Goal: Task Accomplishment & Management: Manage account settings

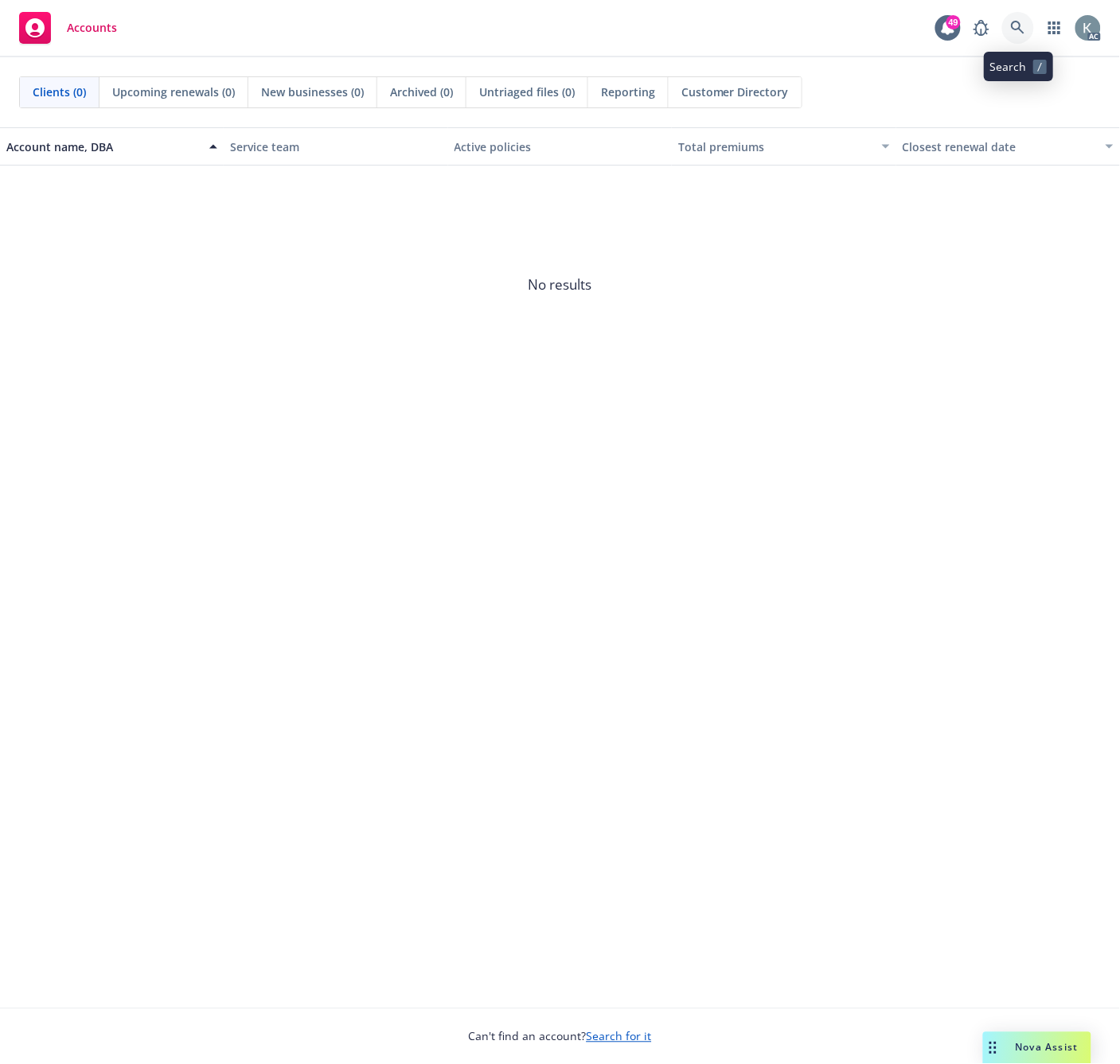
click at [1017, 26] on icon at bounding box center [1017, 27] width 15 height 15
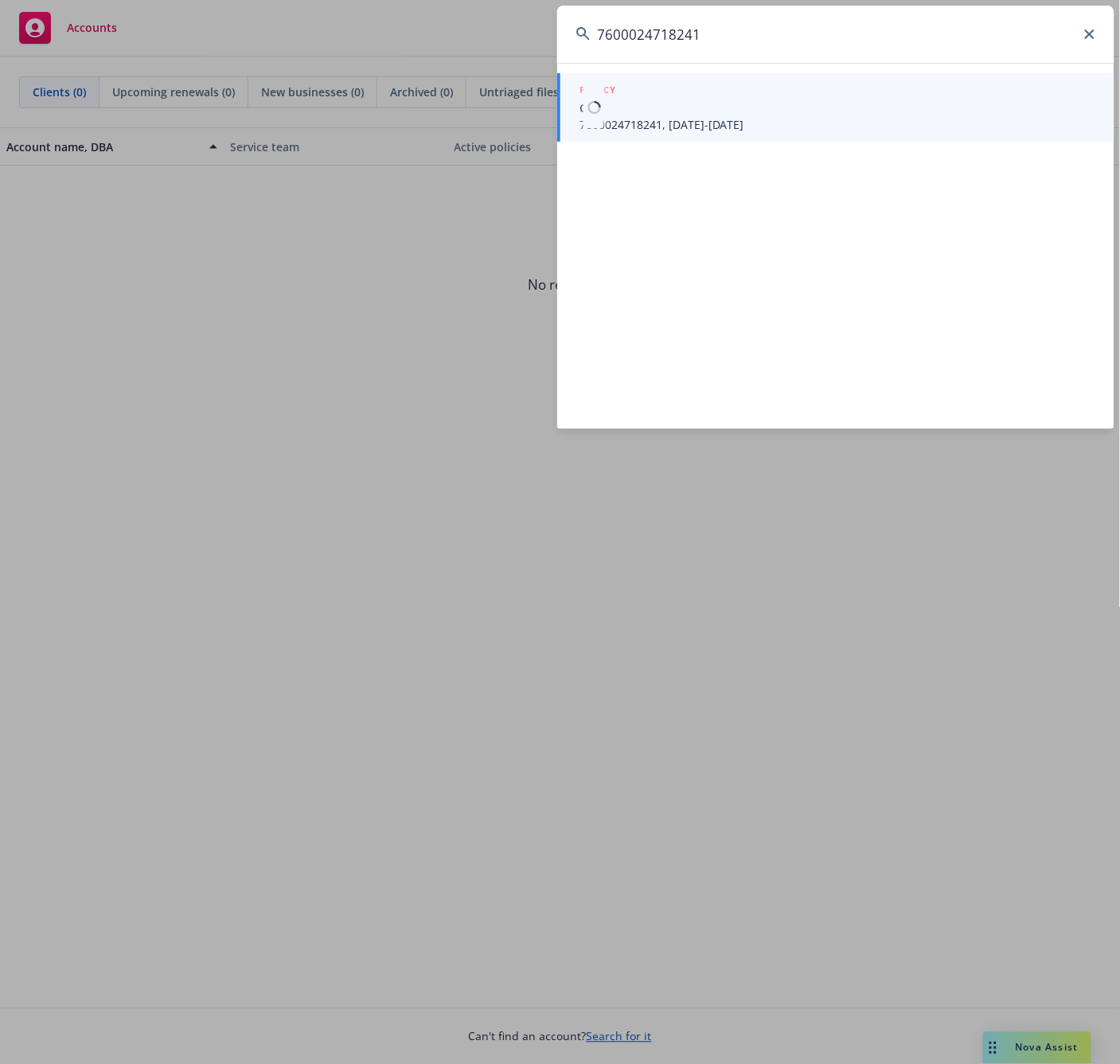
type input "7600024718241"
click at [599, 124] on li "POLICY CA 7600024718241, 09/01/2024-10/05/2025" at bounding box center [836, 108] width 558 height 68
click at [594, 121] on span "7600024718241, 09/01/2024-10/05/2025" at bounding box center [836, 124] width 515 height 17
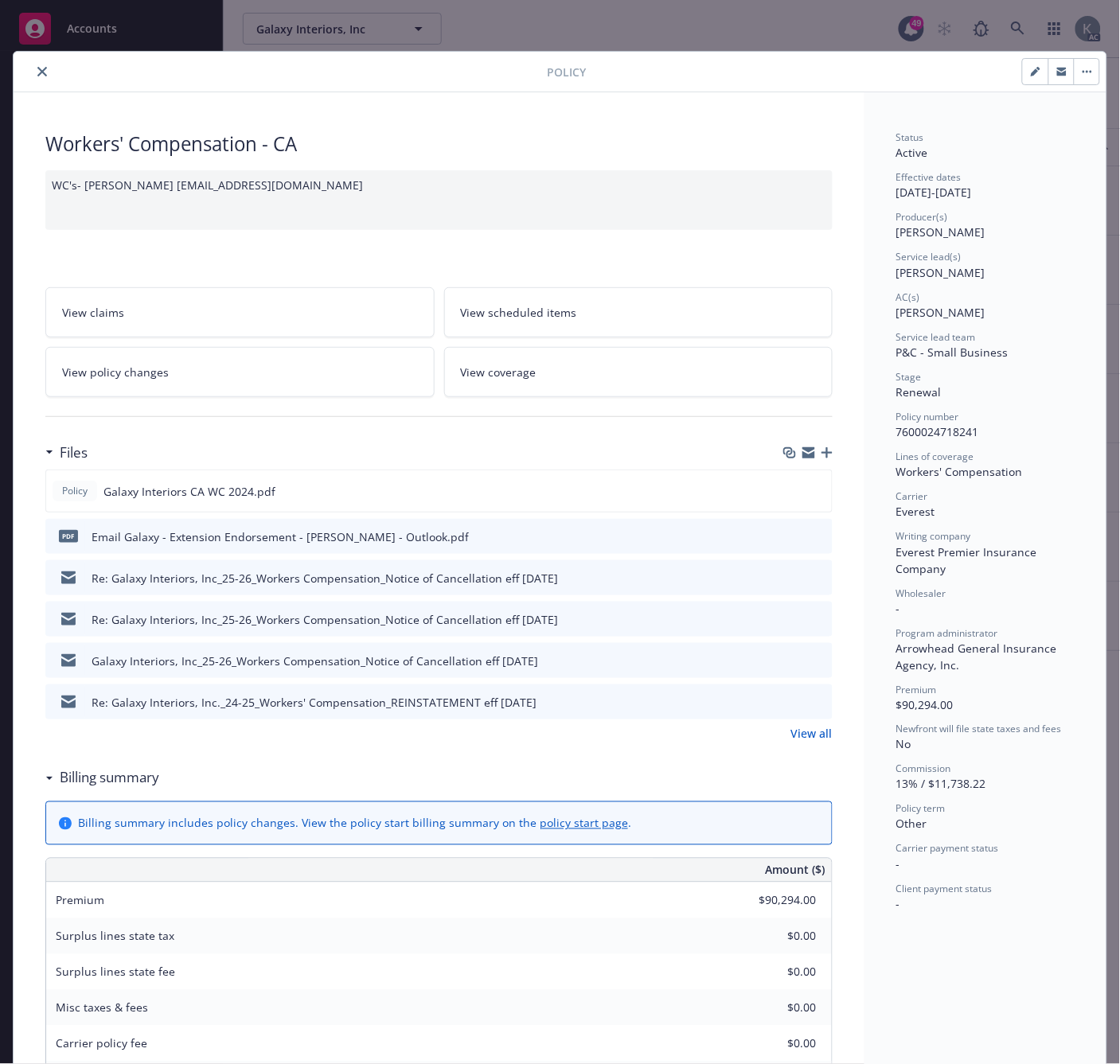
click at [418, 756] on div "Files Policy Galaxy Interiors CA WC 2024.pdf pdf Email Galaxy - Extension Endor…" at bounding box center [438, 598] width 787 height 326
click at [784, 486] on icon "download file" at bounding box center [789, 490] width 13 height 13
click at [37, 67] on icon "close" at bounding box center [42, 71] width 10 height 10
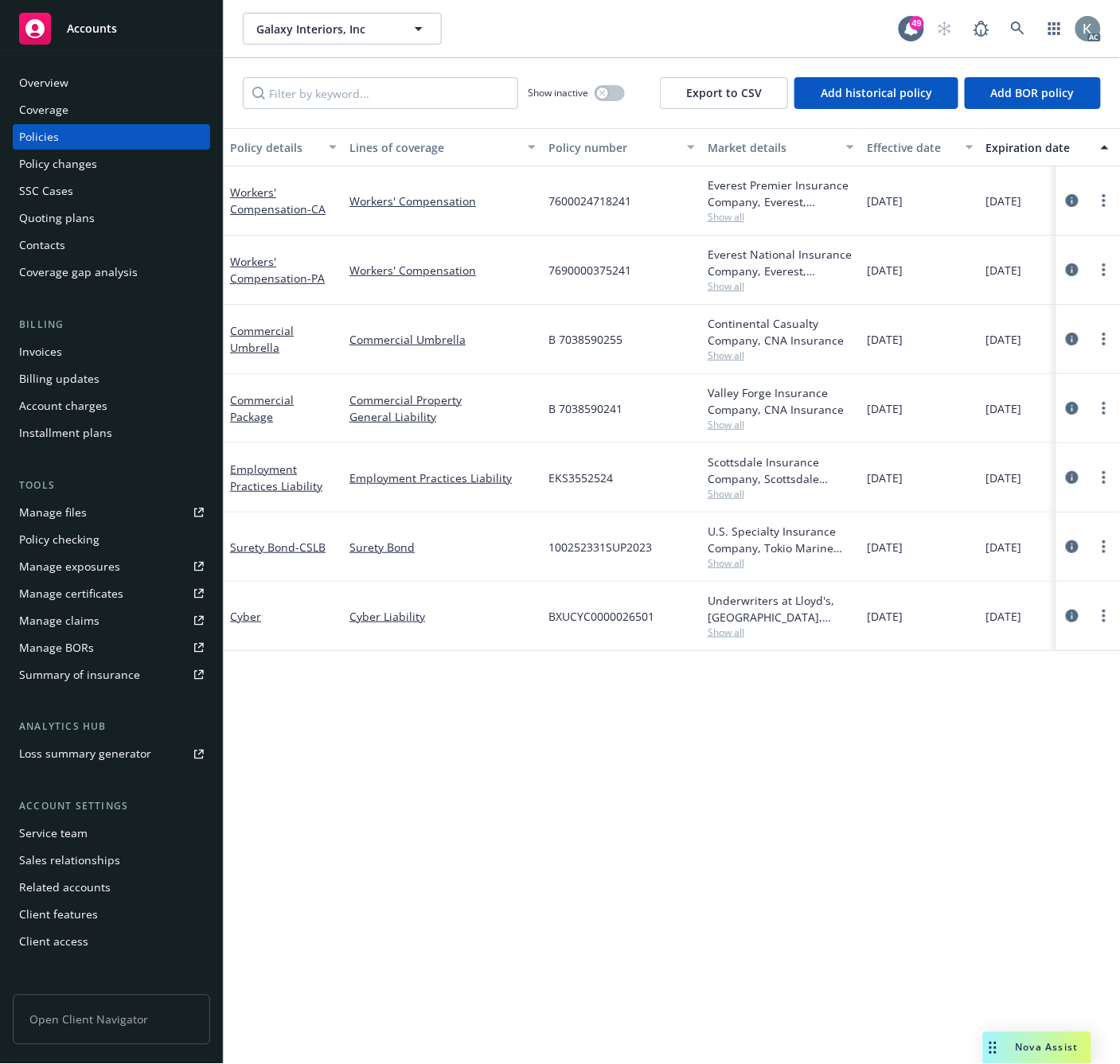
click at [408, 869] on div "Policy details Lines of coverage Policy number Market details Effective date Ex…" at bounding box center [672, 597] width 896 height 937
click at [46, 193] on div "SSC Cases" at bounding box center [46, 191] width 54 height 25
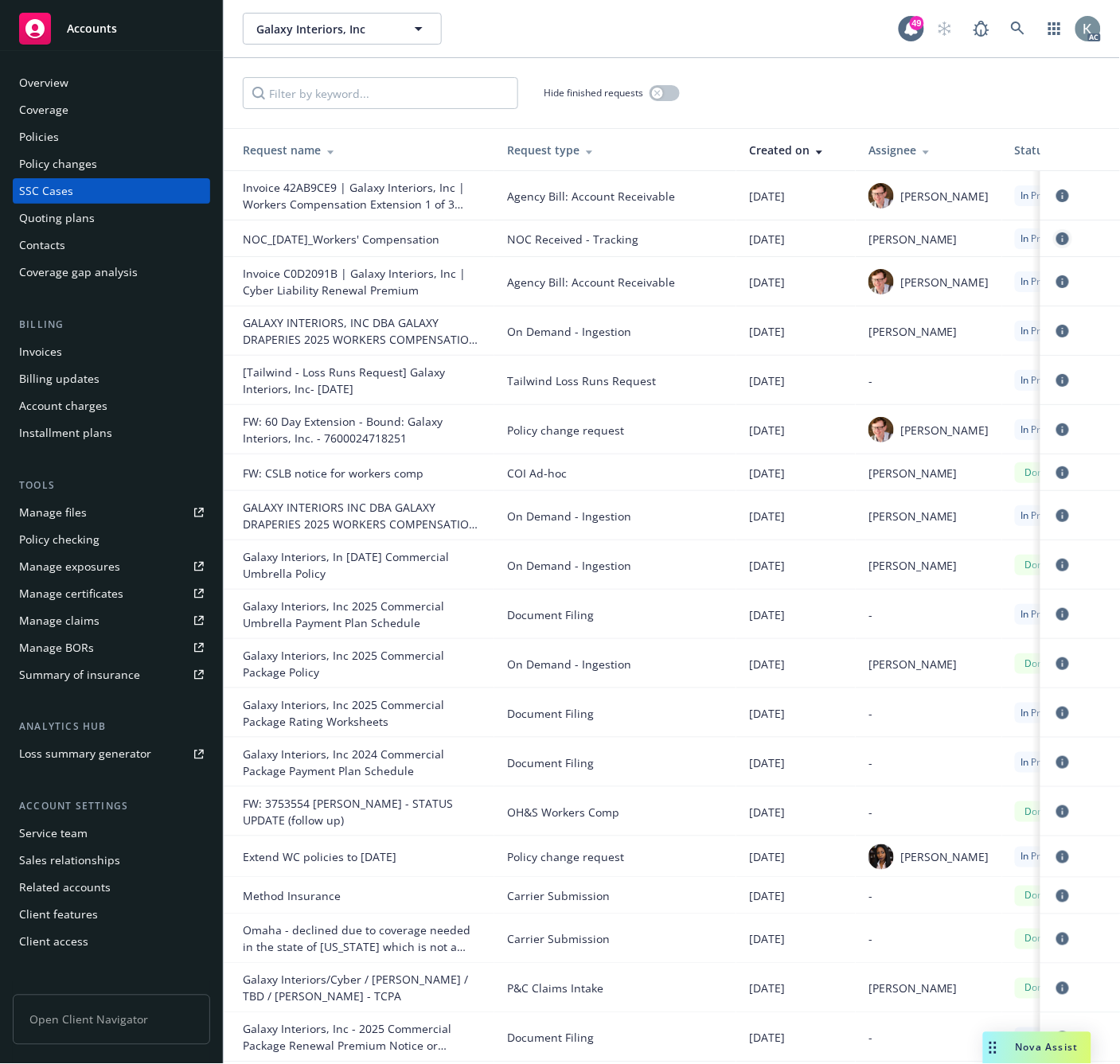
click at [1056, 237] on icon "circleInformation" at bounding box center [1062, 239] width 13 height 13
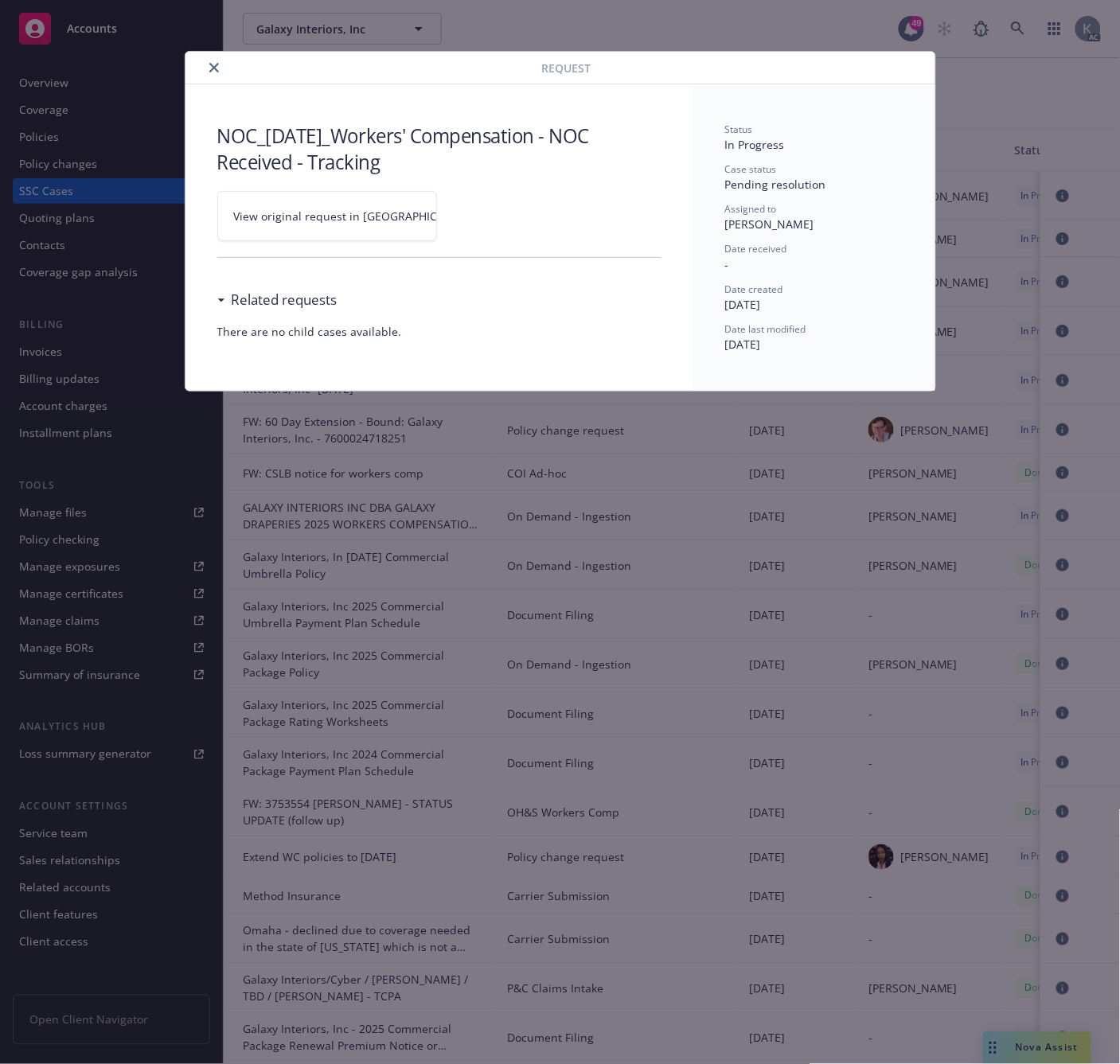
click at [307, 217] on span "View original request in SSC" at bounding box center [354, 215] width 242 height 17
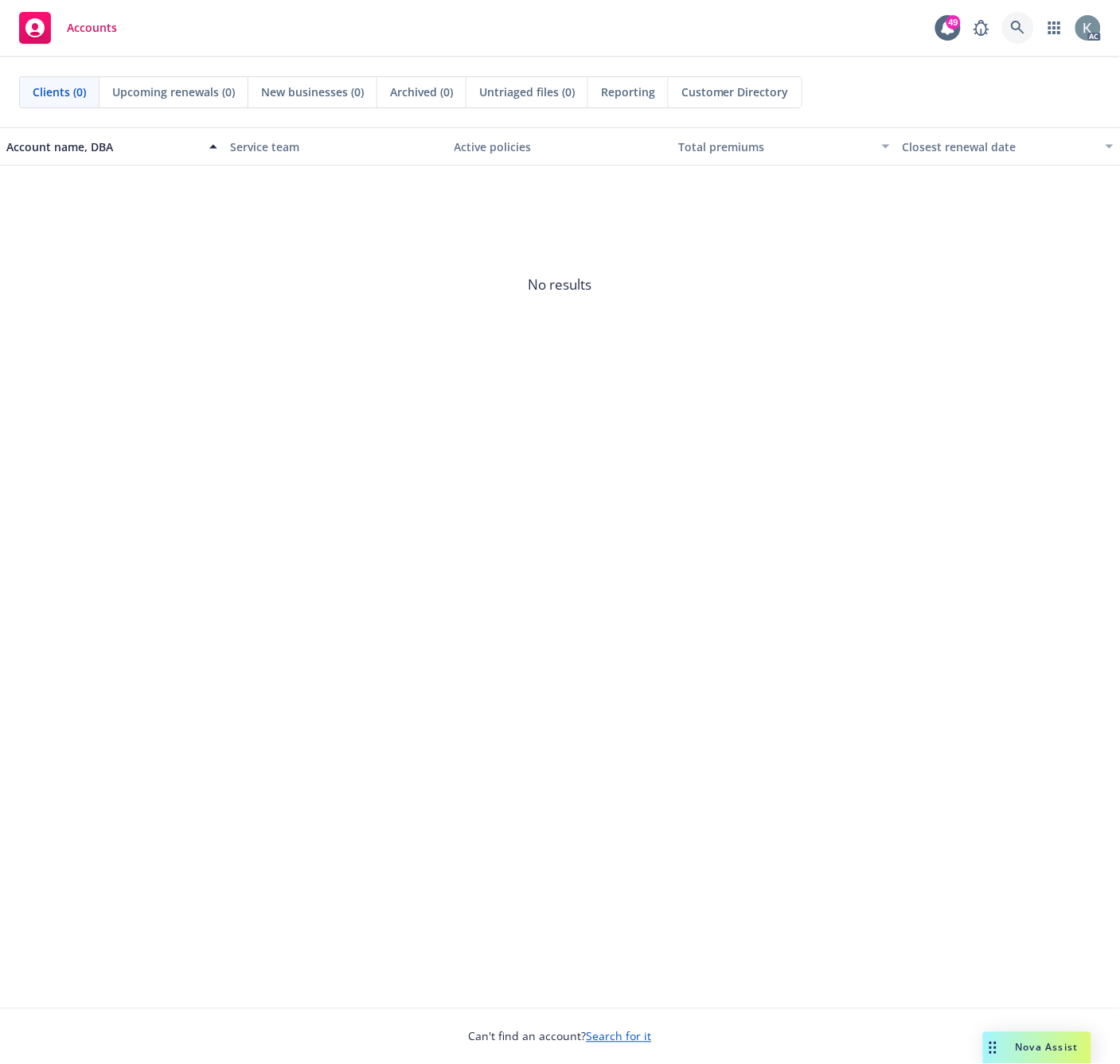
click at [1013, 24] on icon at bounding box center [1017, 27] width 14 height 14
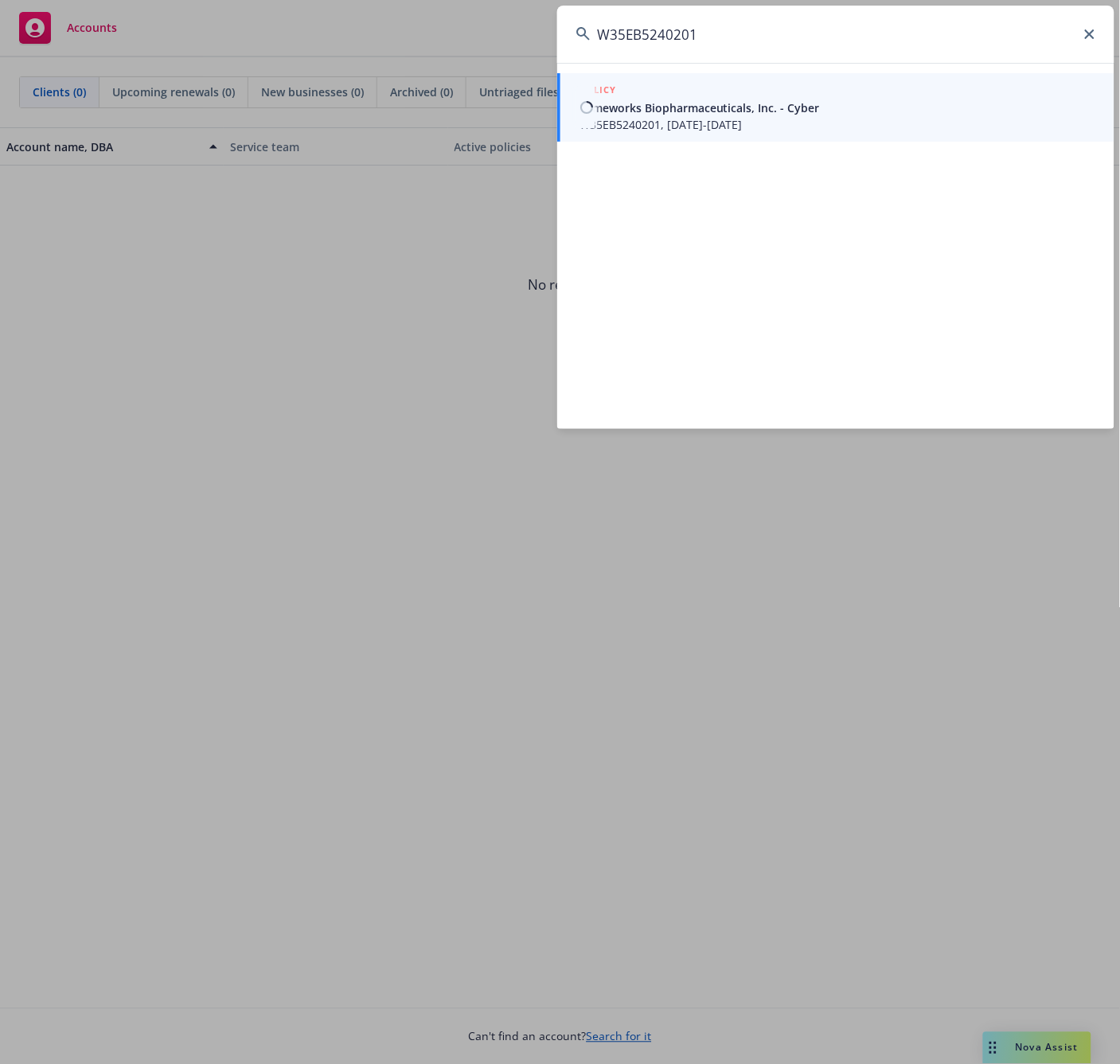
type input "W35EB5240201"
click at [599, 122] on span "W35EB5240201, [DATE]-[DATE]" at bounding box center [836, 124] width 515 height 17
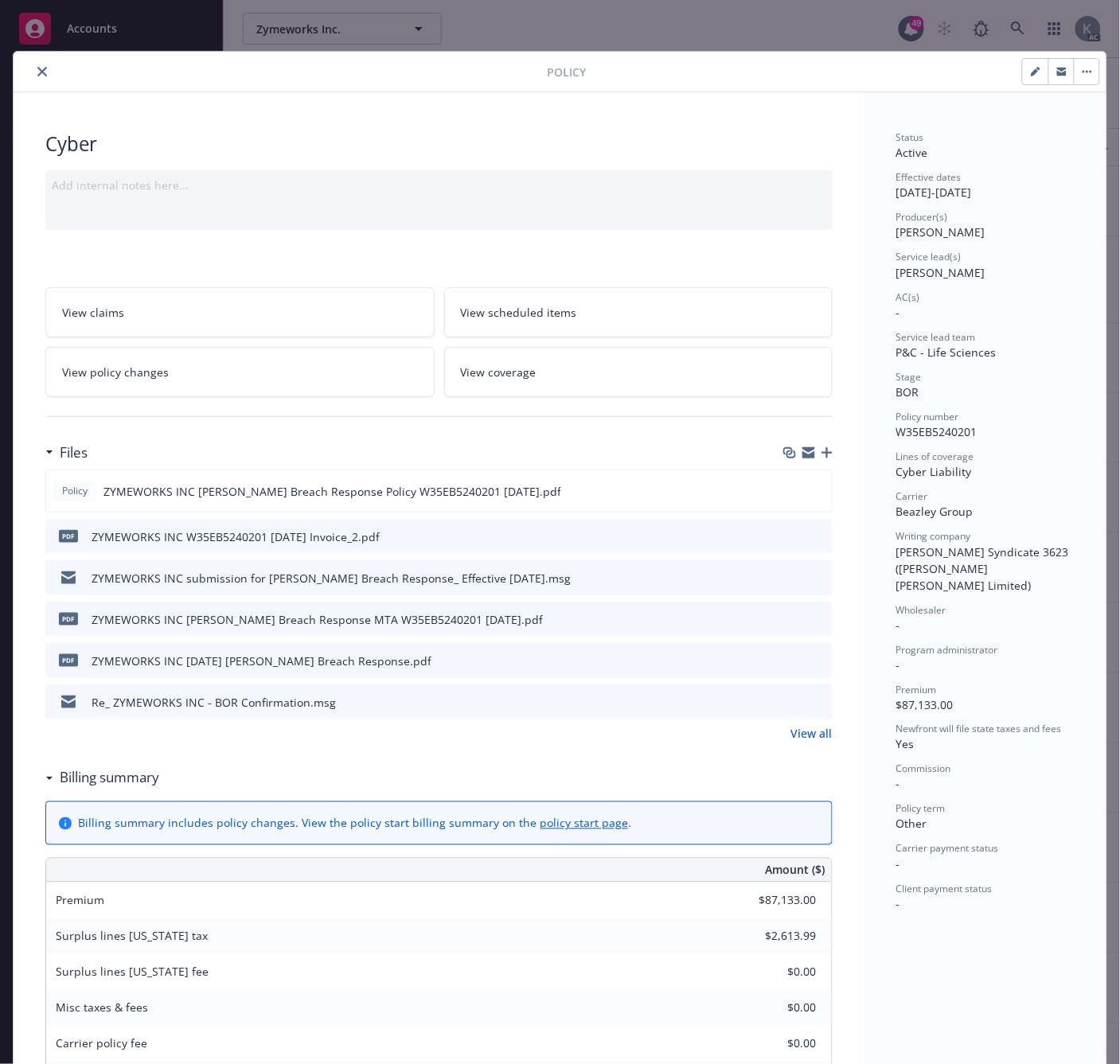
click at [112, 372] on span "View policy changes" at bounding box center [114, 372] width 107 height 17
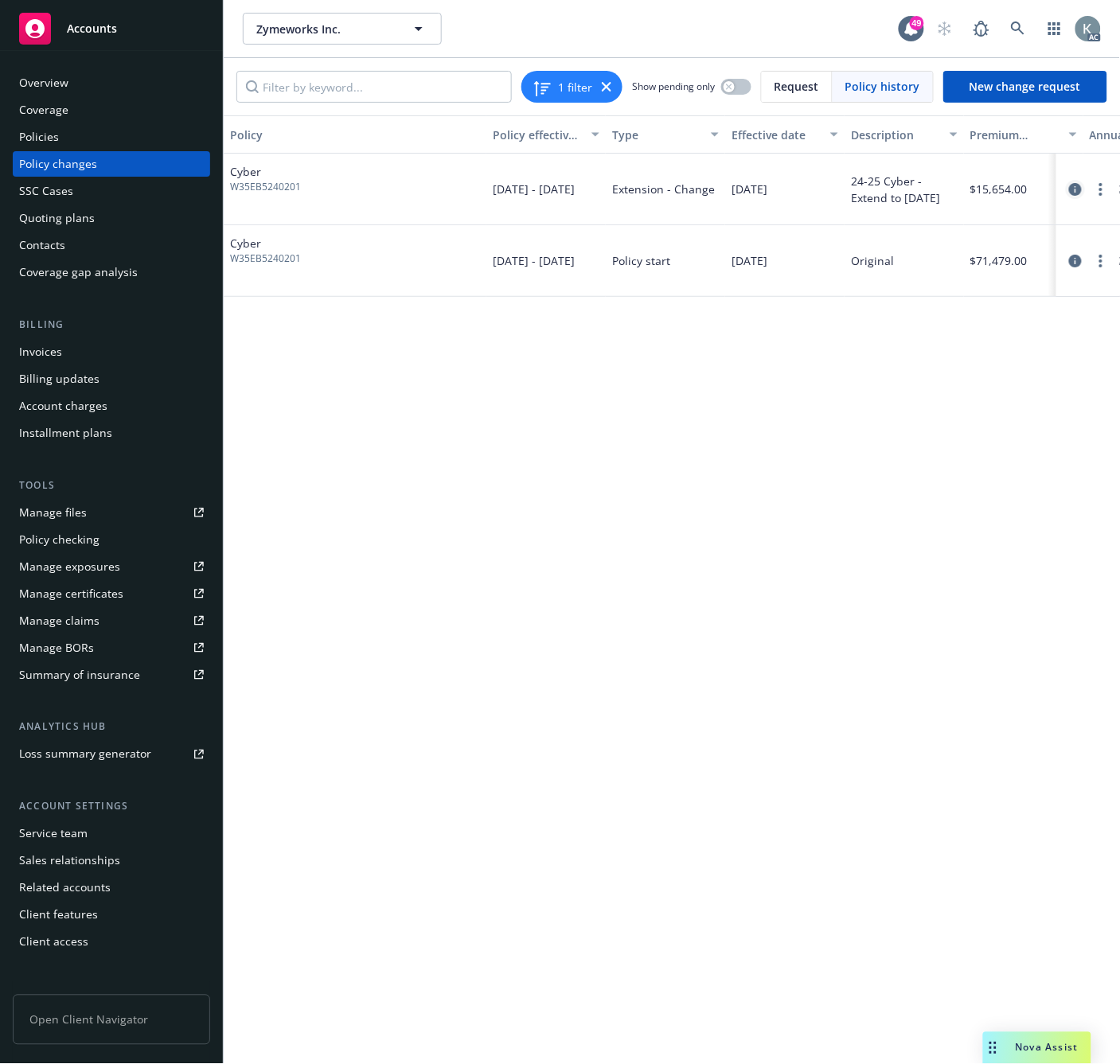
click at [1075, 190] on icon "circleInformation" at bounding box center [1075, 189] width 13 height 13
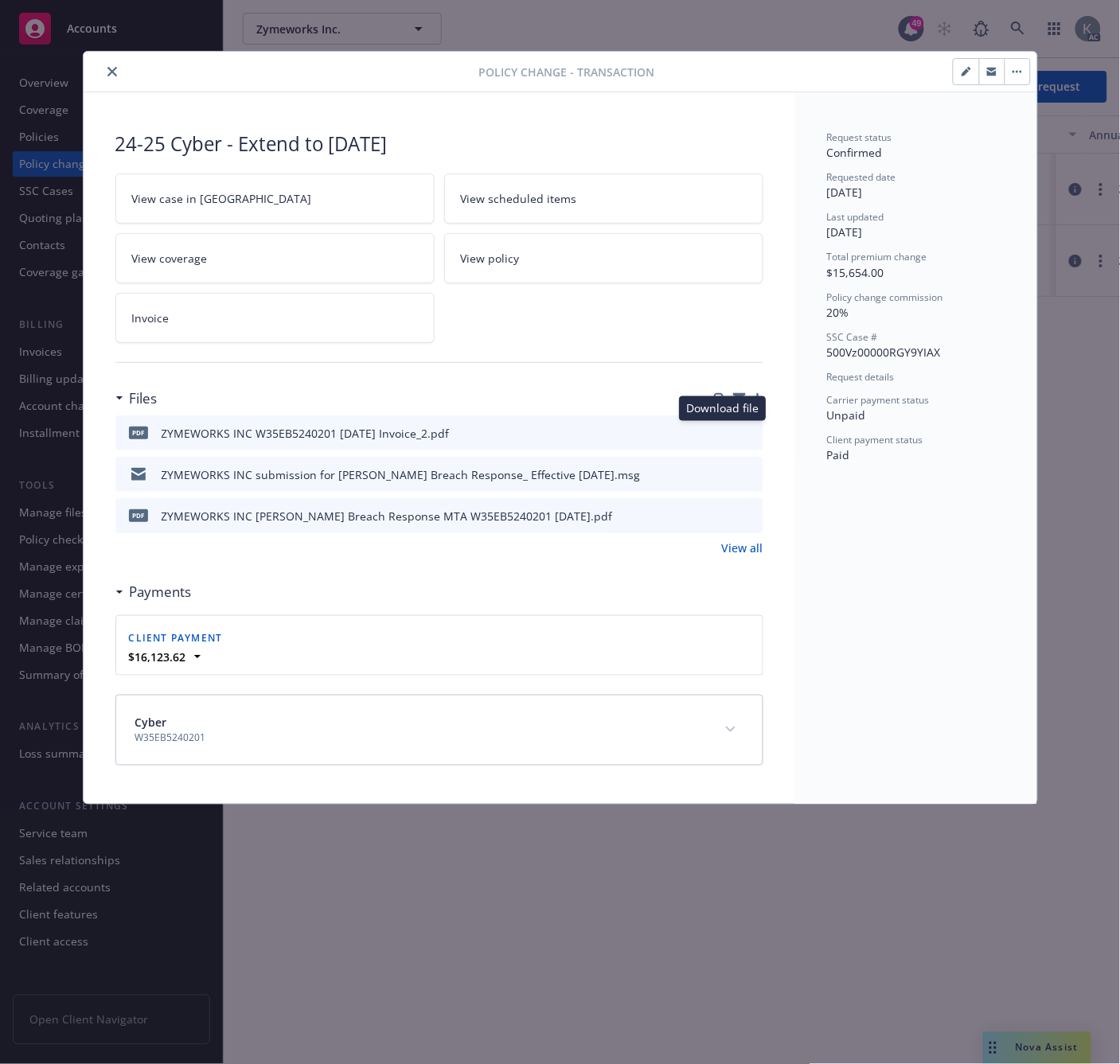
click at [724, 431] on icon "download file" at bounding box center [721, 431] width 13 height 13
click at [109, 73] on icon "close" at bounding box center [112, 71] width 10 height 10
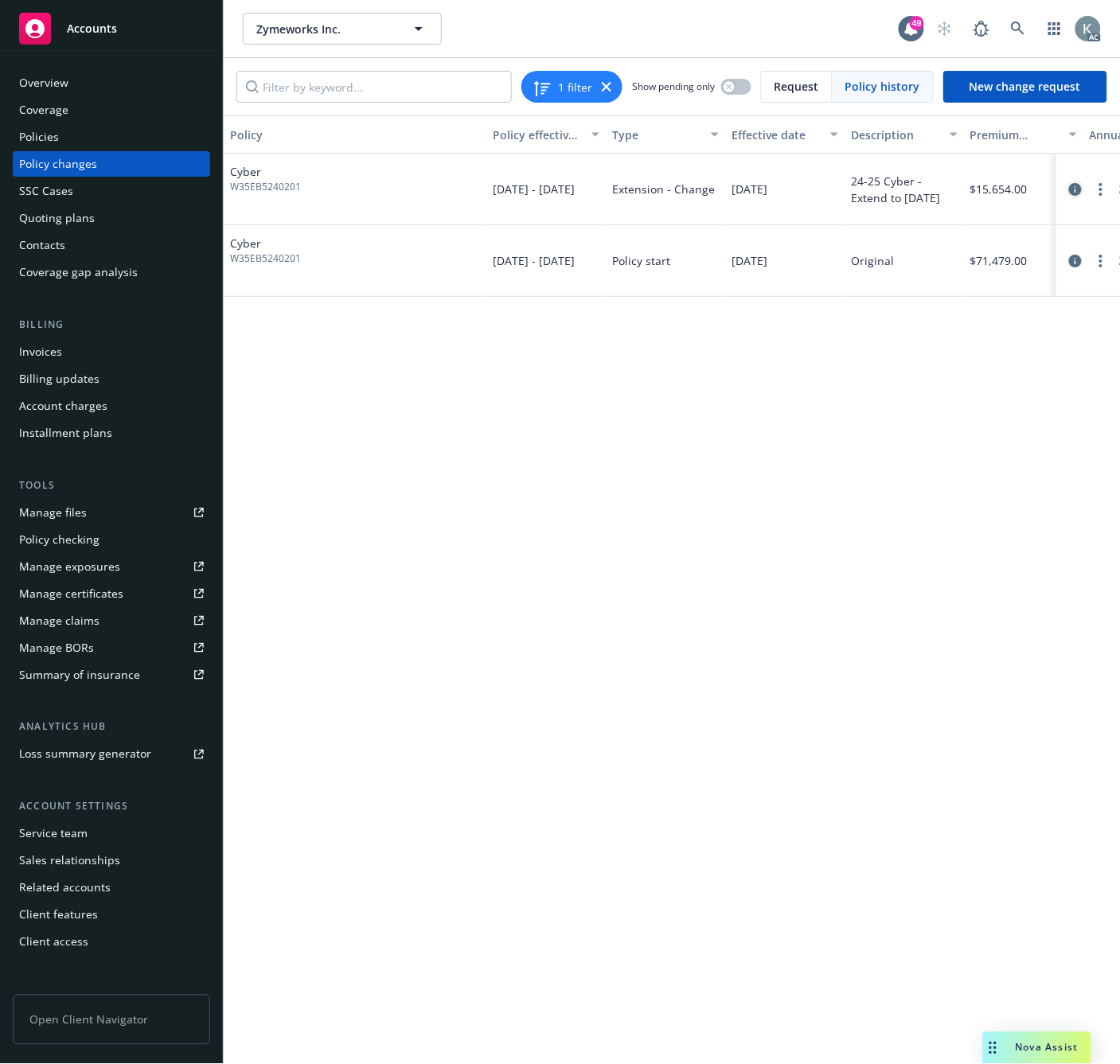
click at [1070, 189] on icon "circleInformation" at bounding box center [1075, 189] width 13 height 13
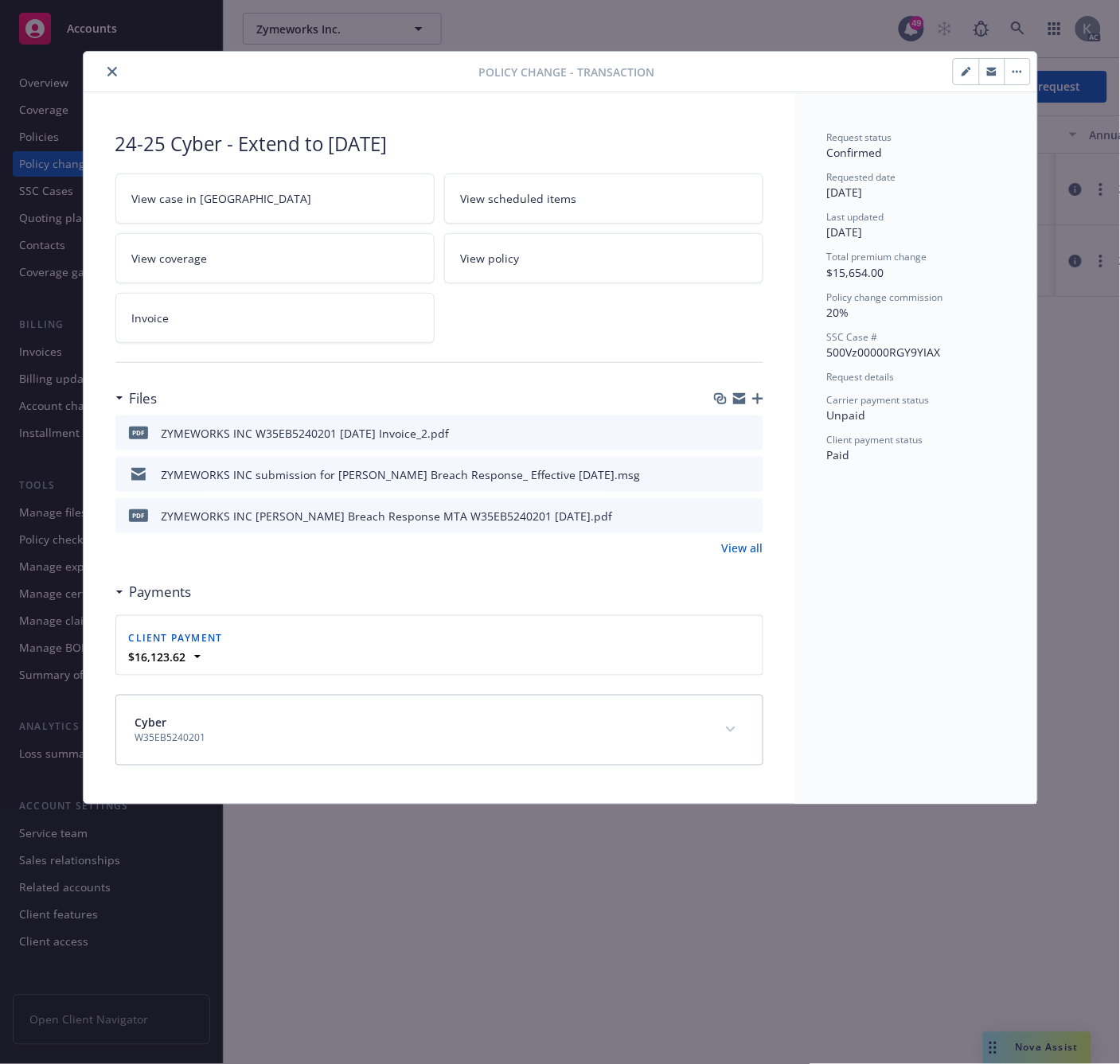
click at [1012, 72] on icon "button" at bounding box center [1017, 71] width 10 height 3
click at [1031, 176] on link "Edit policy change" at bounding box center [1142, 179] width 273 height 32
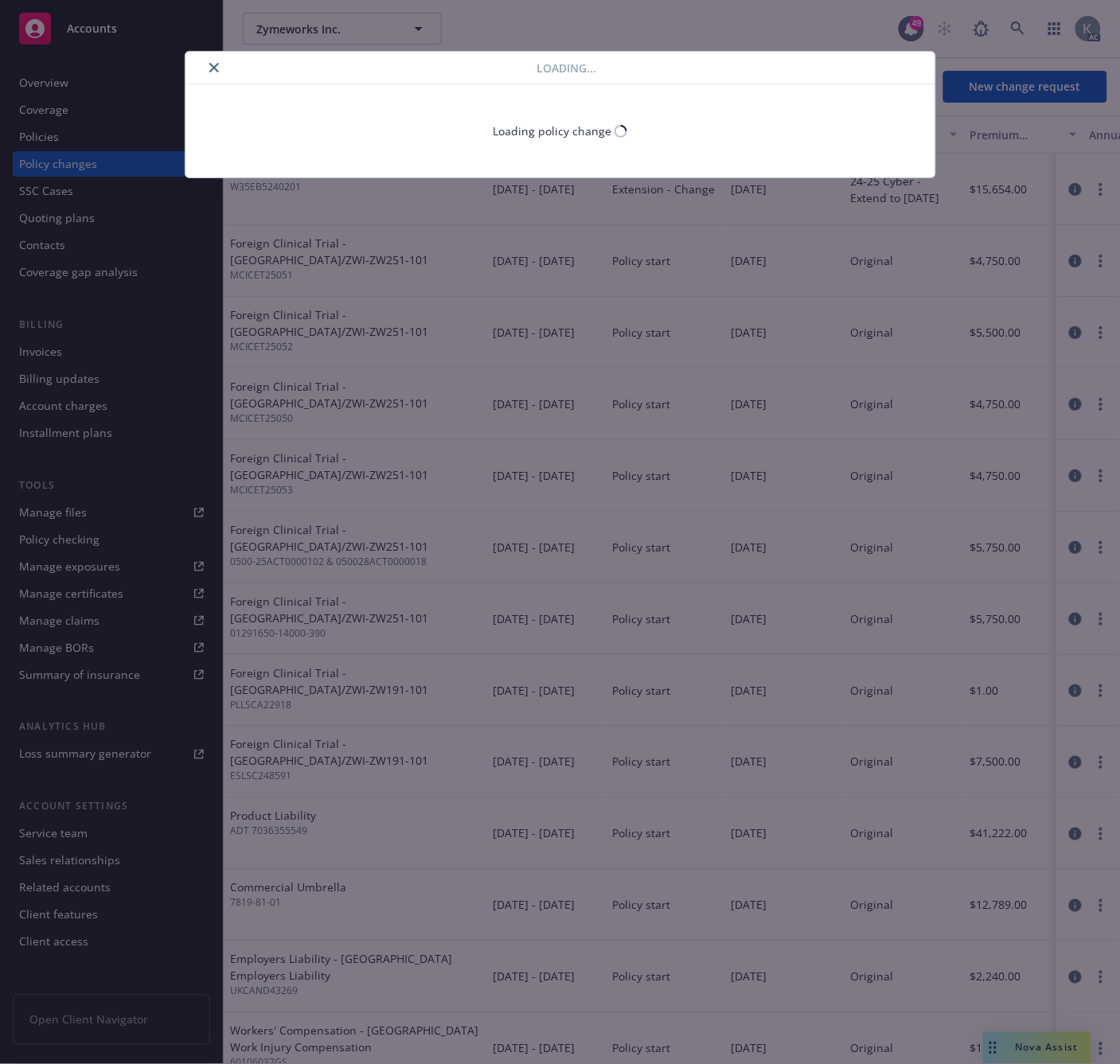
select select "ACCEPTED"
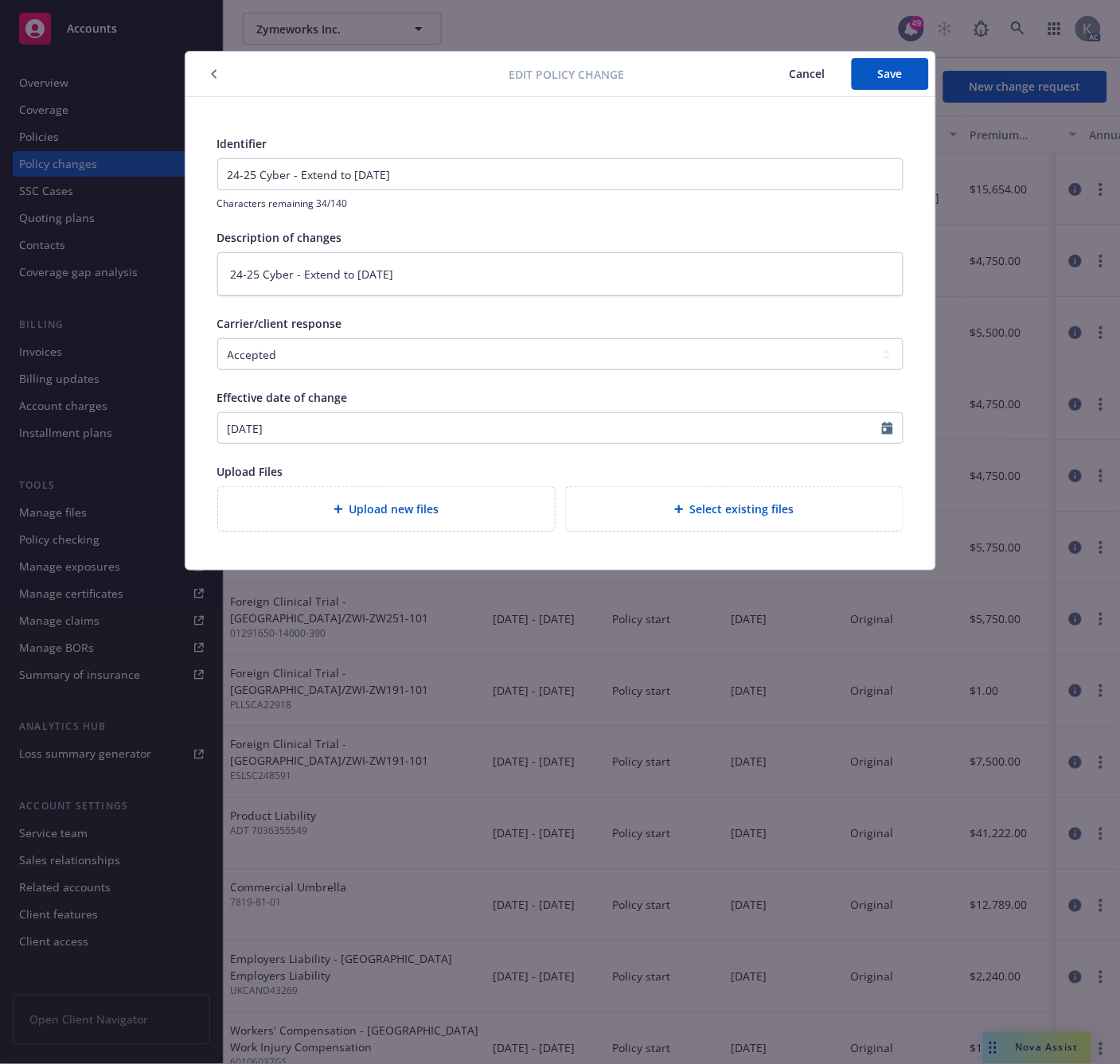
click at [801, 73] on span "Cancel" at bounding box center [807, 73] width 36 height 15
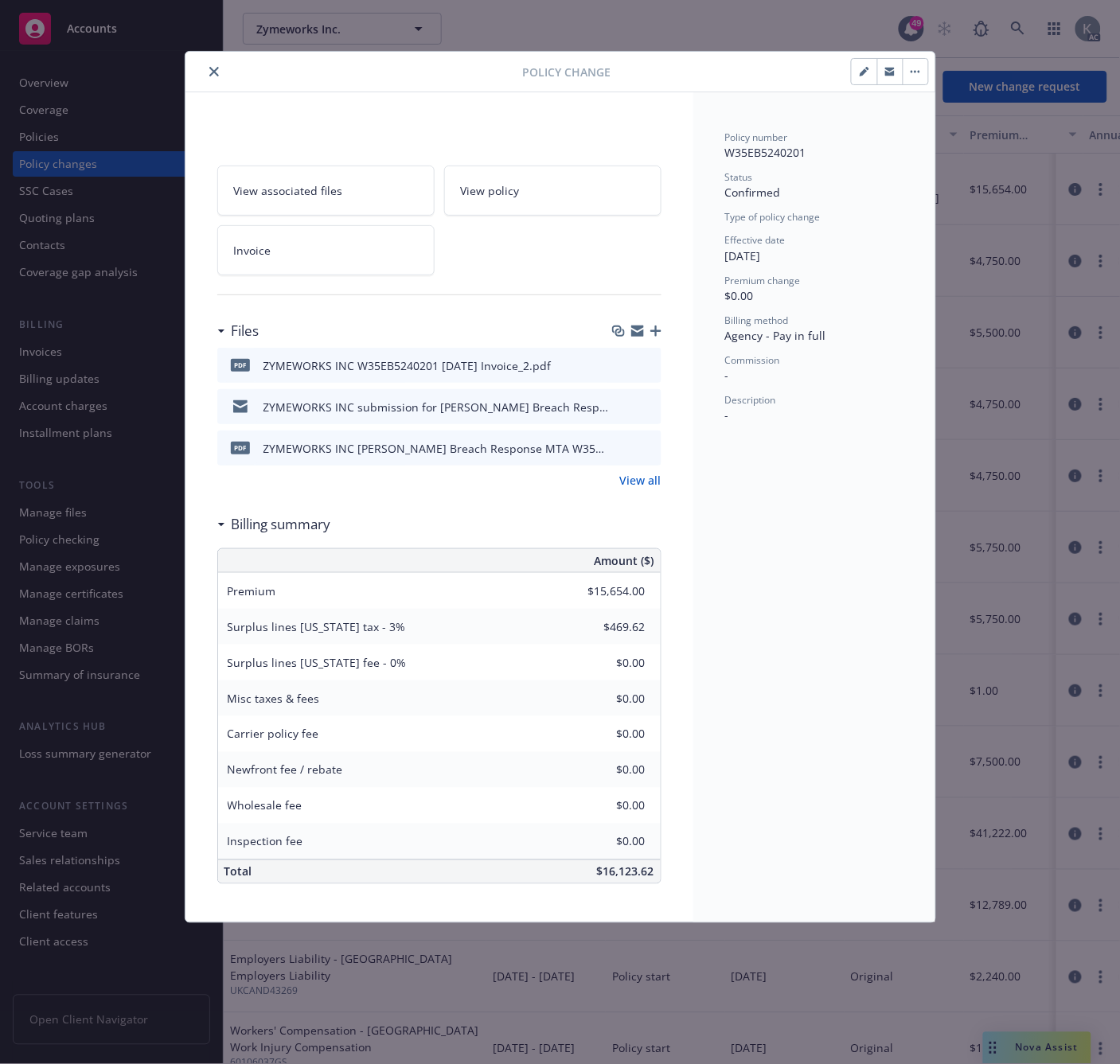
click at [857, 70] on button "button" at bounding box center [865, 71] width 25 height 25
type textarea "x"
select select "ACCEPTED"
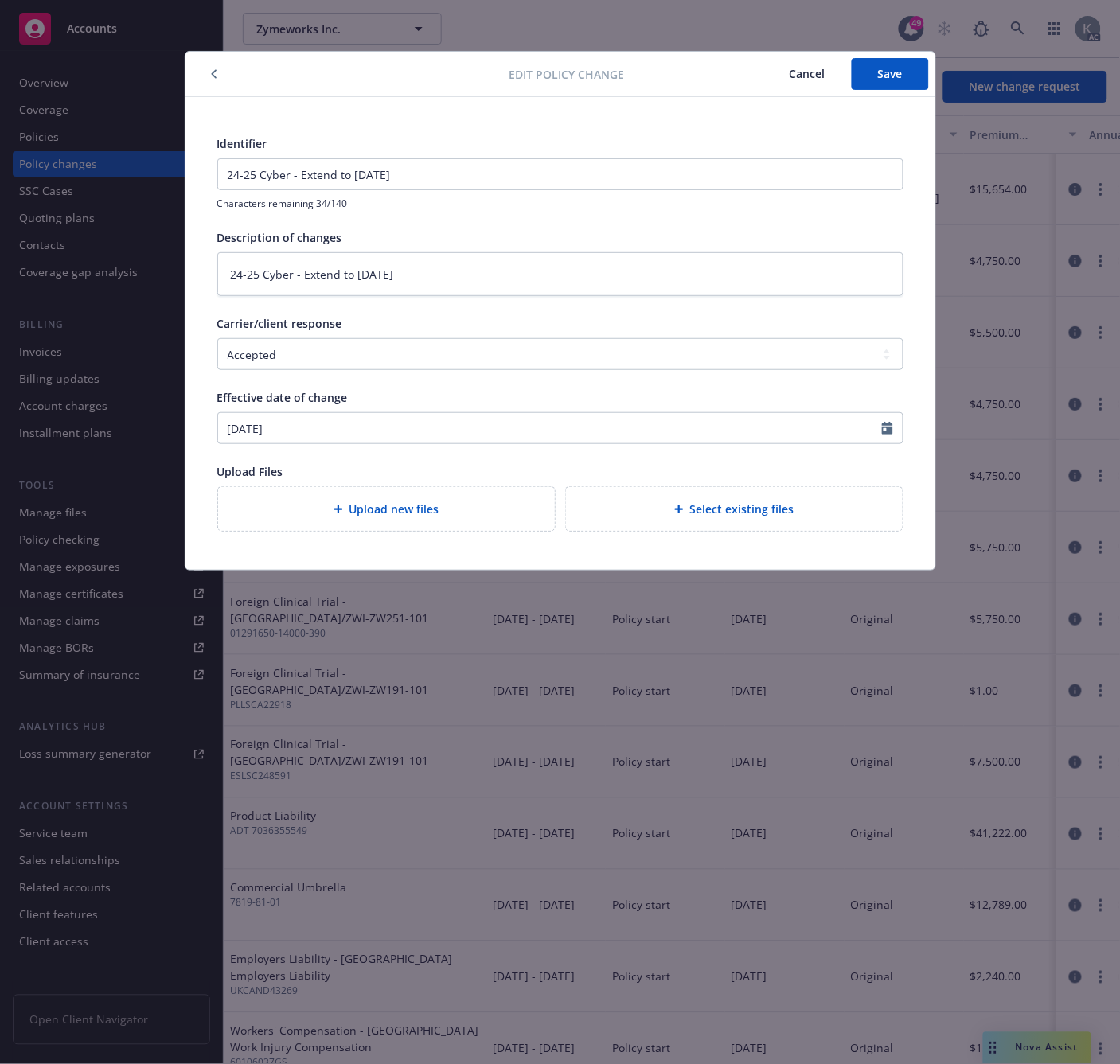
click at [801, 72] on span "Cancel" at bounding box center [807, 73] width 36 height 15
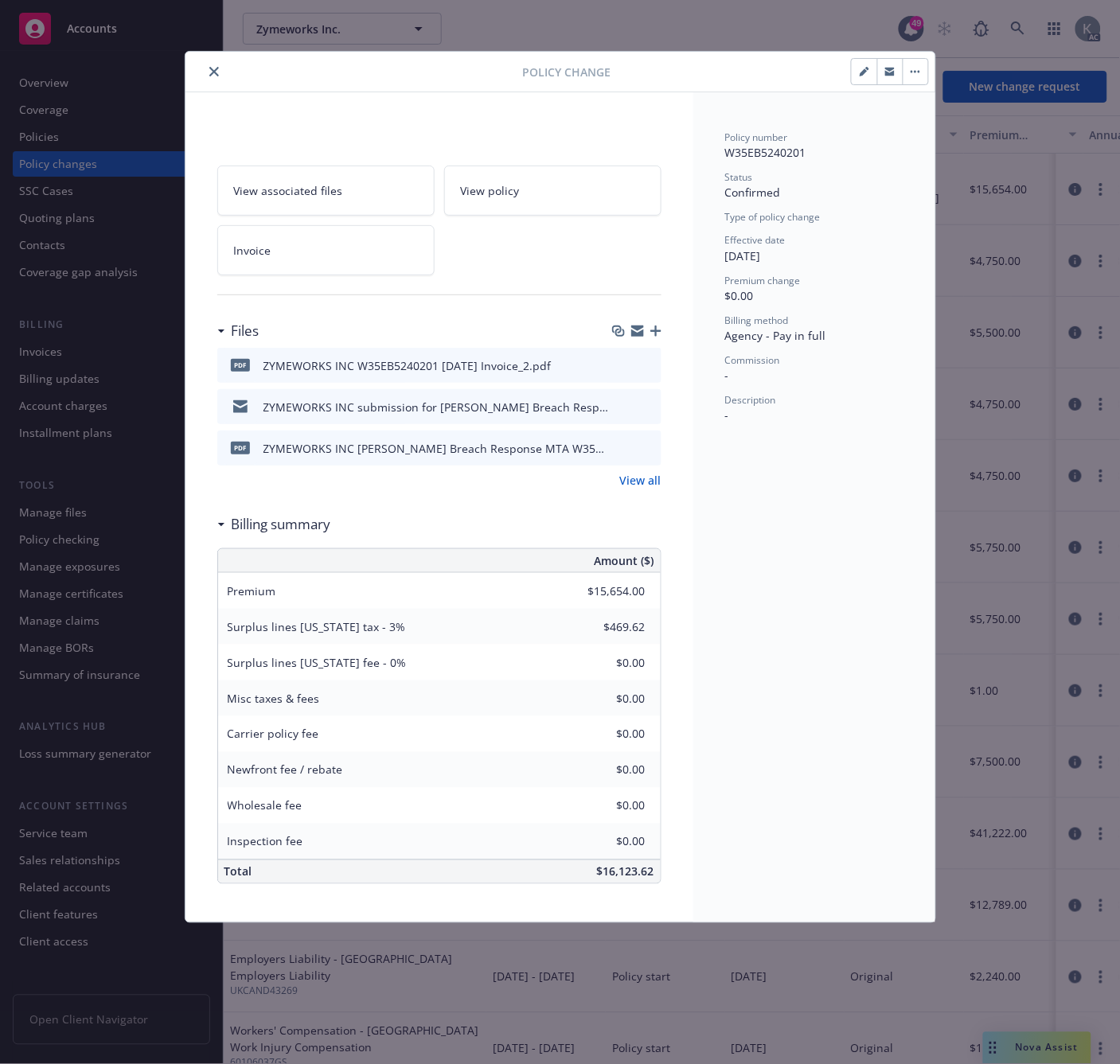
click at [212, 75] on icon "close" at bounding box center [214, 71] width 10 height 10
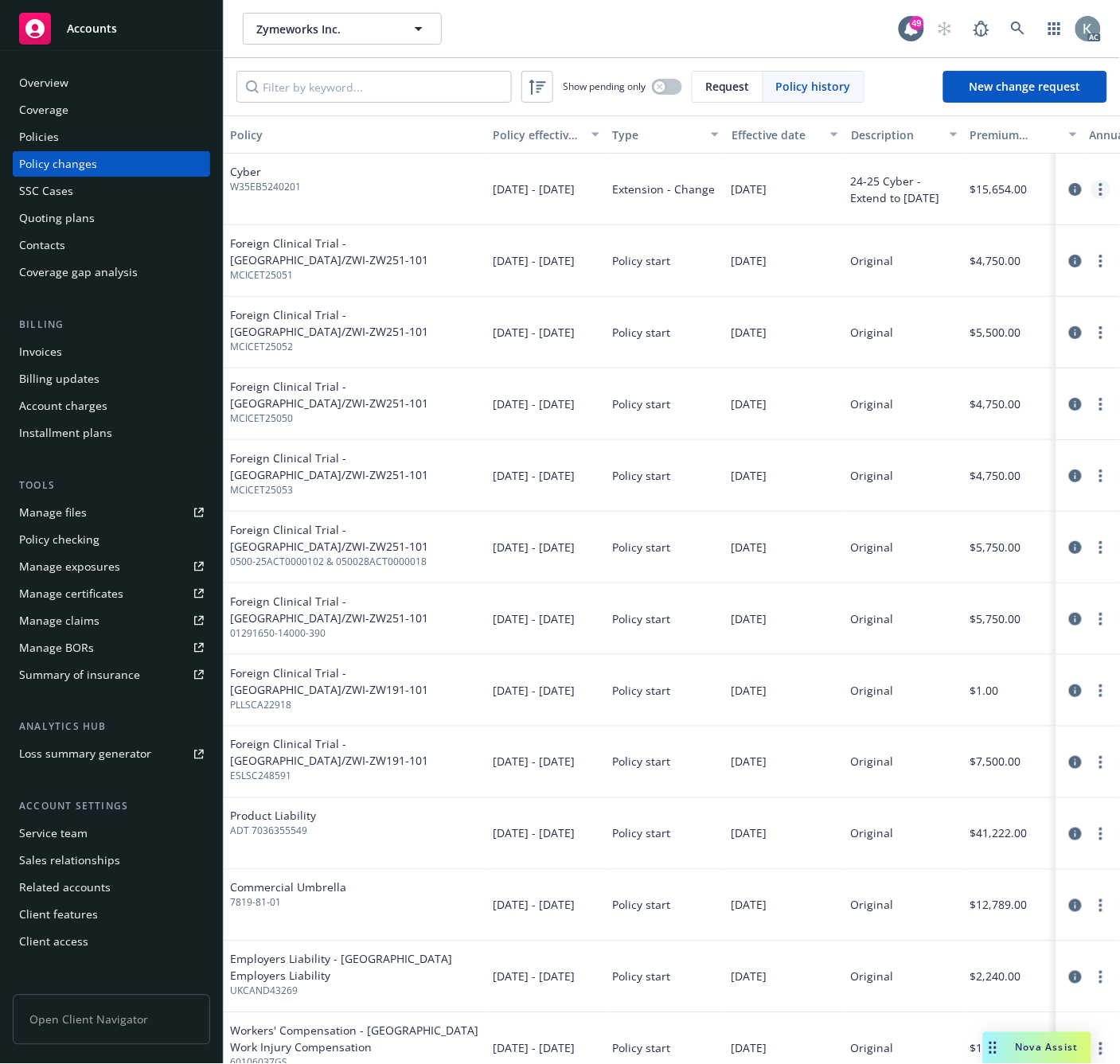
click at [1092, 190] on link "more" at bounding box center [1101, 190] width 20 height 20
click at [906, 317] on link "Edit billing info" at bounding box center [960, 317] width 273 height 32
select select "DE"
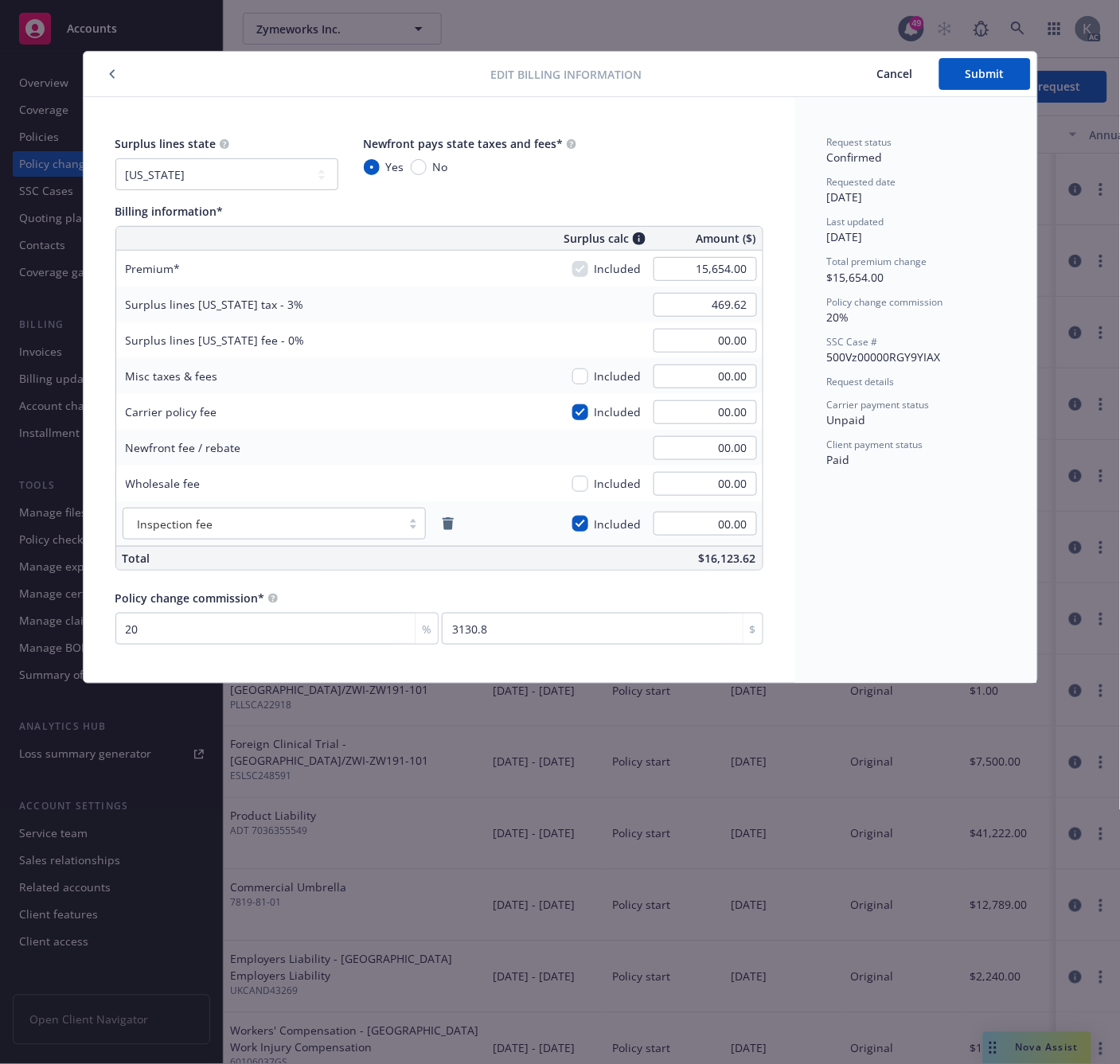
click at [845, 605] on div "Request status Confirmed Requested date [DATE] Last updated [DATE] Total premiu…" at bounding box center [916, 389] width 242 height 586
click at [886, 74] on span "Cancel" at bounding box center [895, 73] width 36 height 15
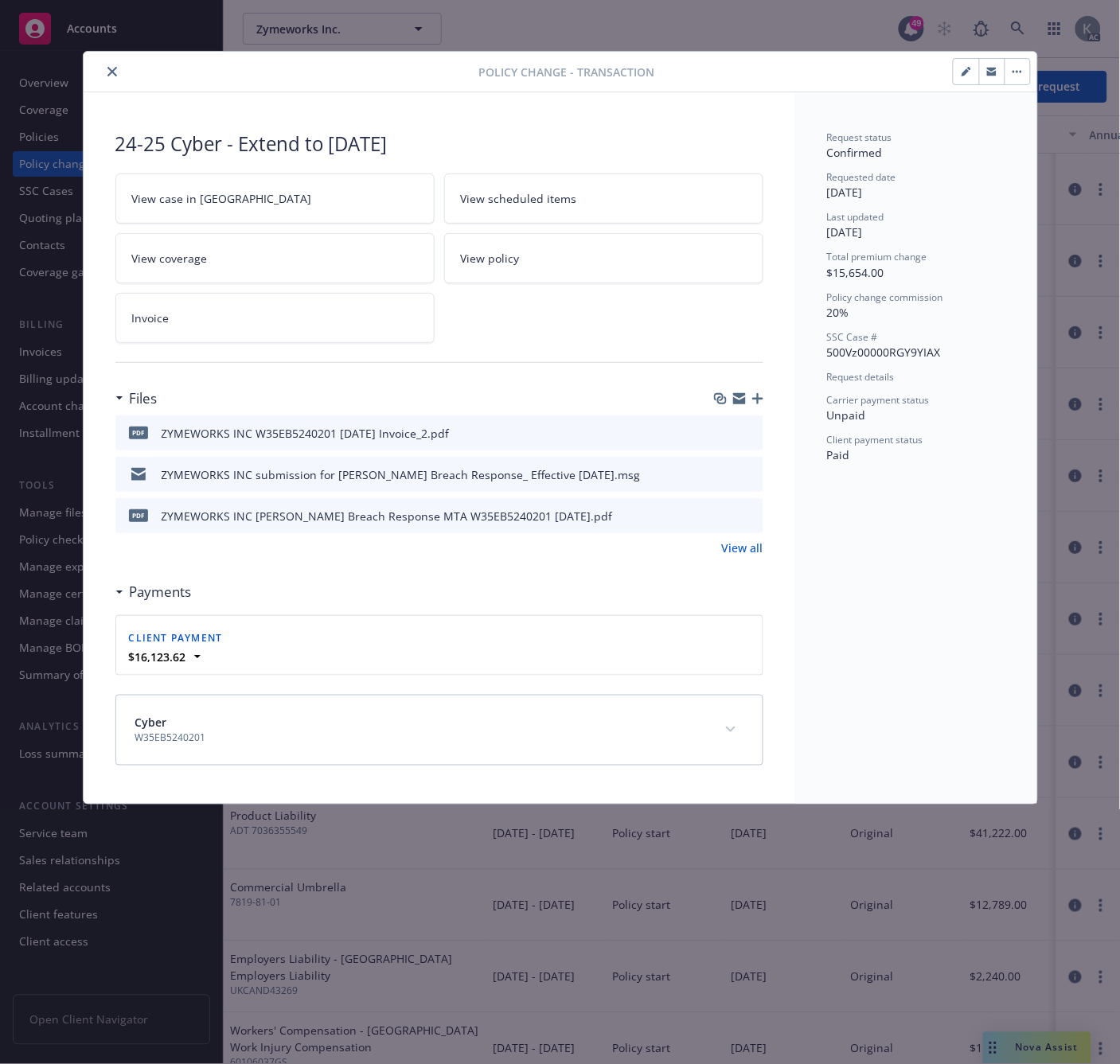
click at [110, 68] on icon "close" at bounding box center [112, 71] width 10 height 10
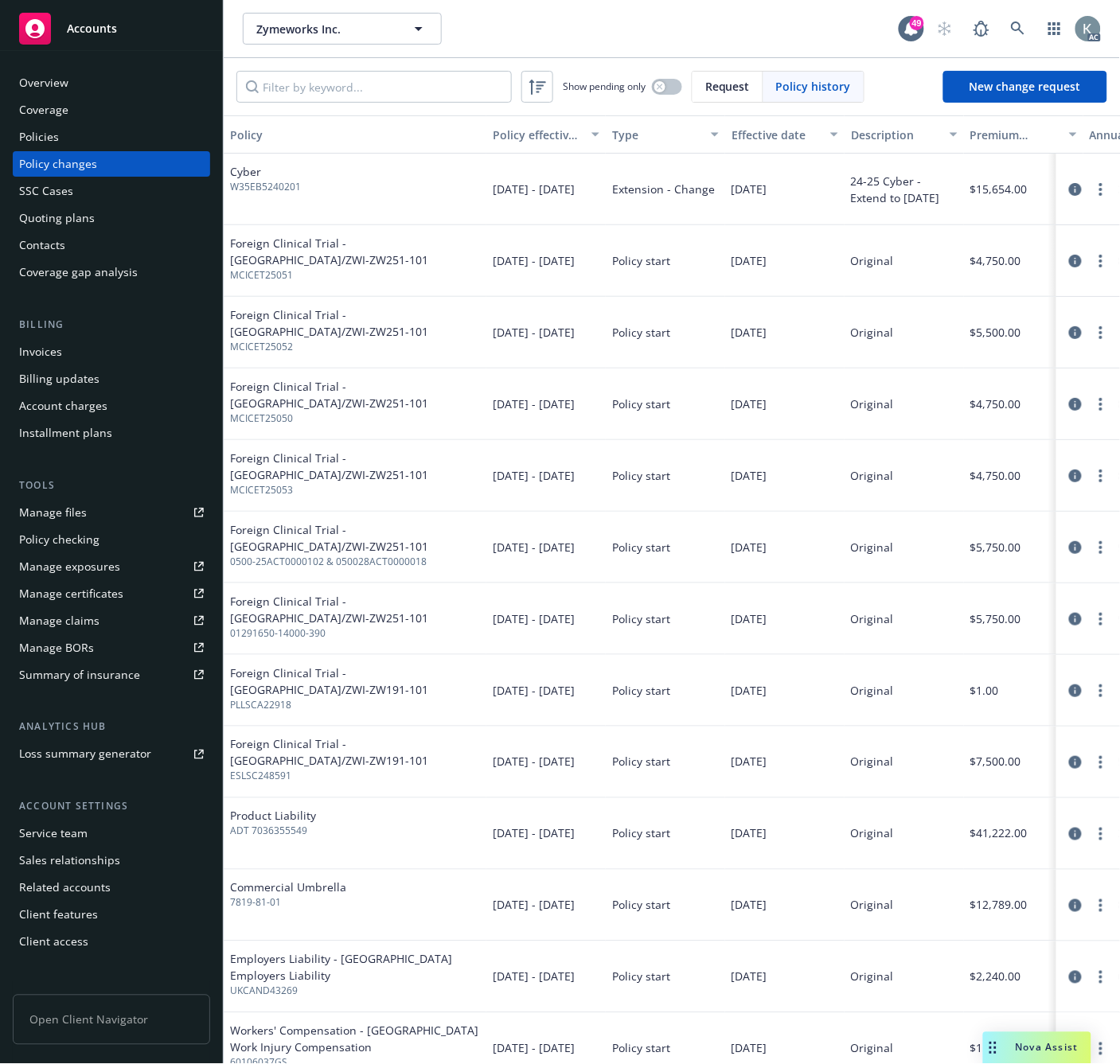
click at [491, 35] on div "Zymeworks Inc. Zymeworks Inc." at bounding box center [570, 28] width 655 height 32
click at [1013, 20] on link at bounding box center [1017, 28] width 32 height 32
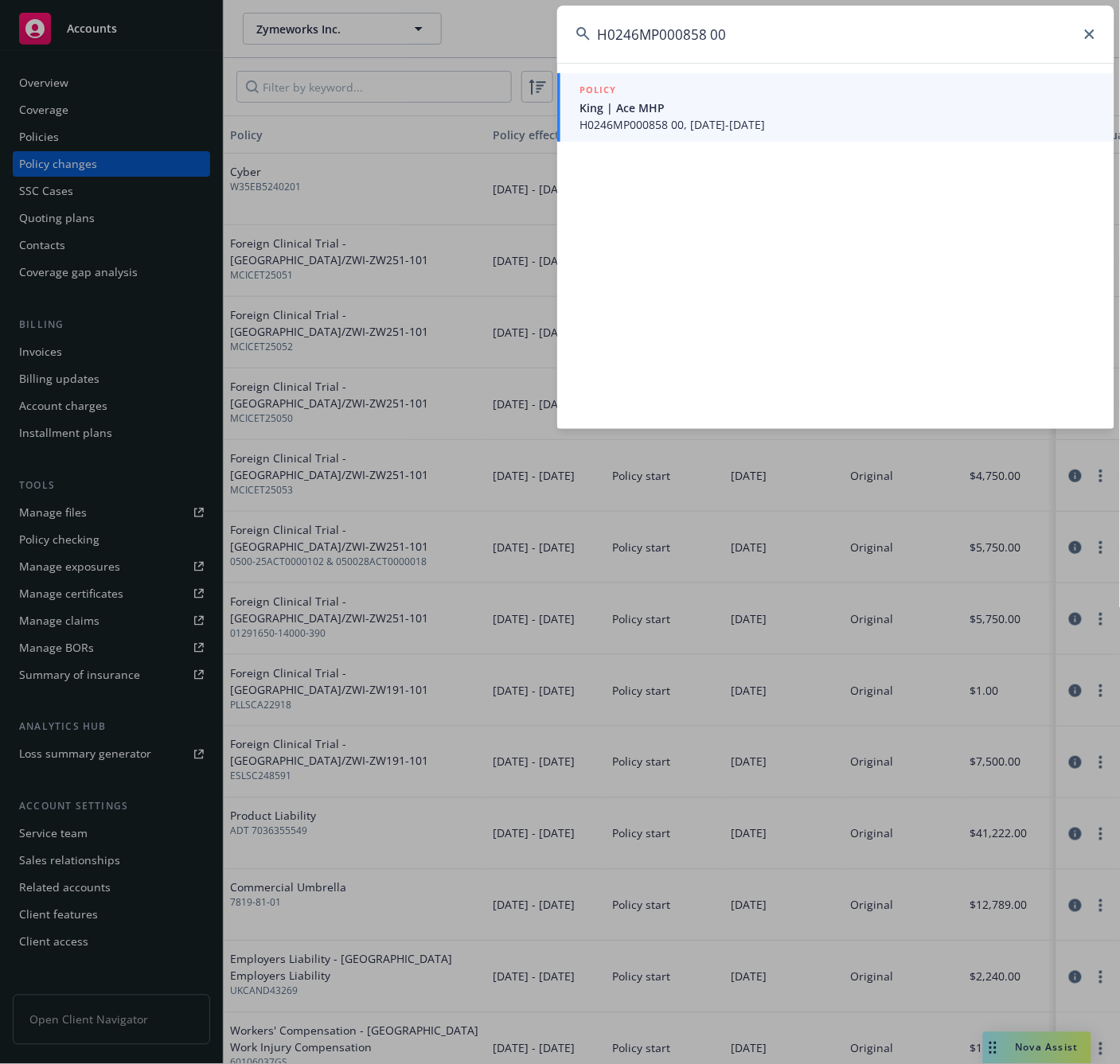
type input "H0246MP000858 00"
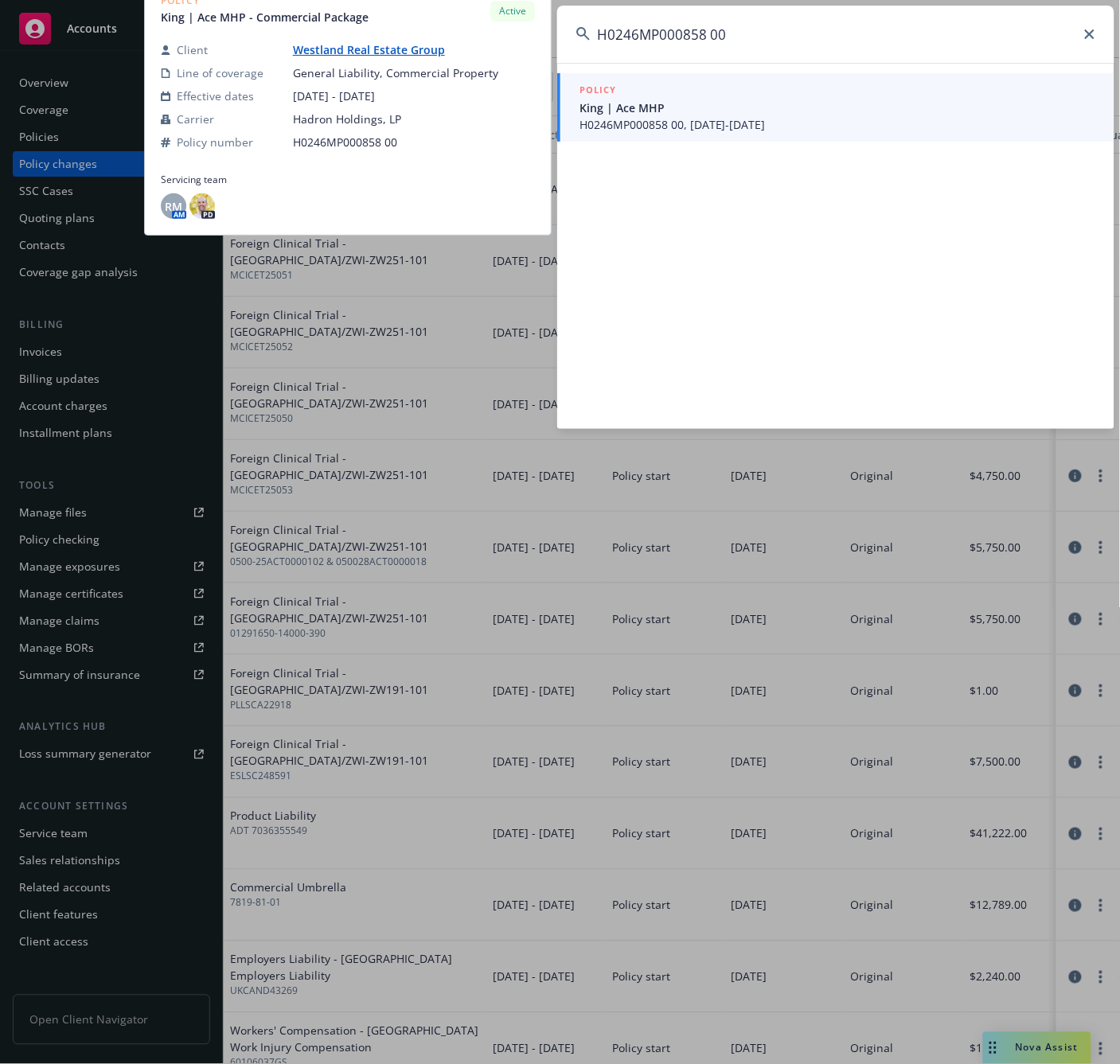
click at [608, 109] on span "King | Ace MHP" at bounding box center [836, 108] width 515 height 17
